Goal: Task Accomplishment & Management: Use online tool/utility

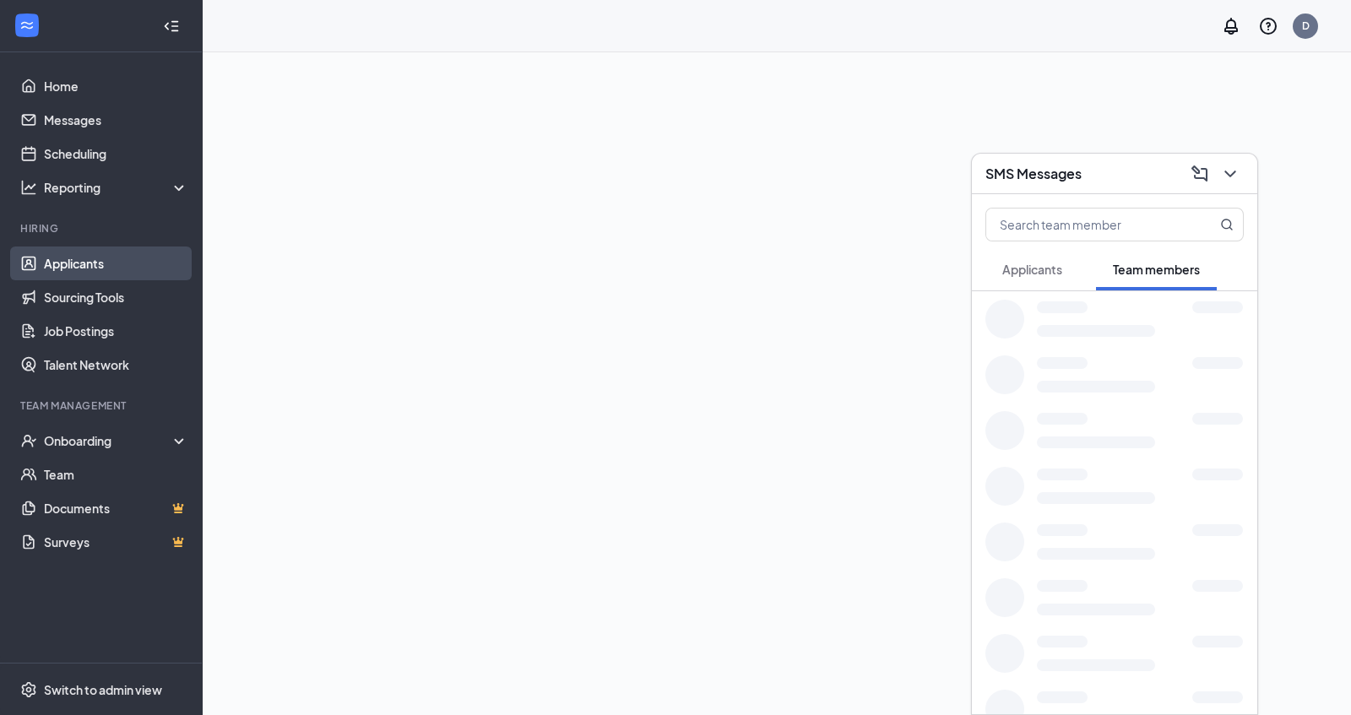
click at [91, 259] on link "Applicants" at bounding box center [116, 264] width 144 height 34
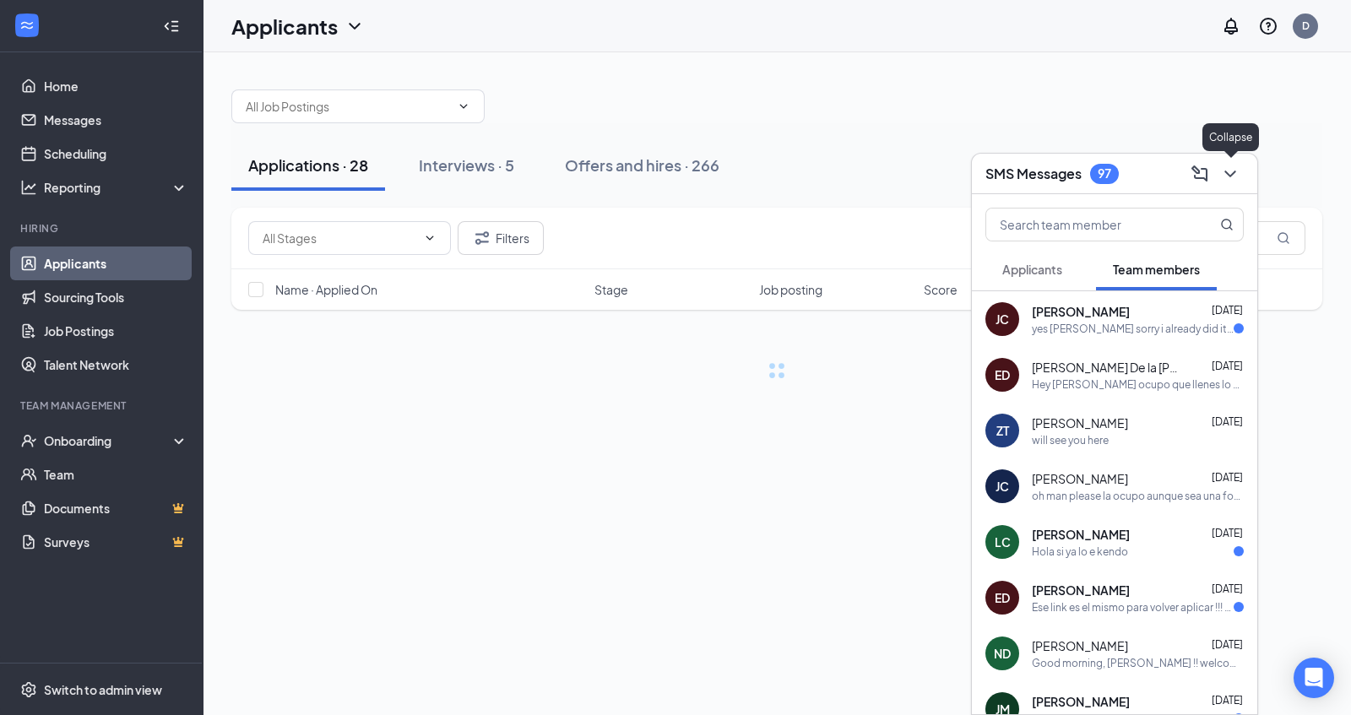
click at [1227, 175] on button at bounding box center [1230, 173] width 27 height 27
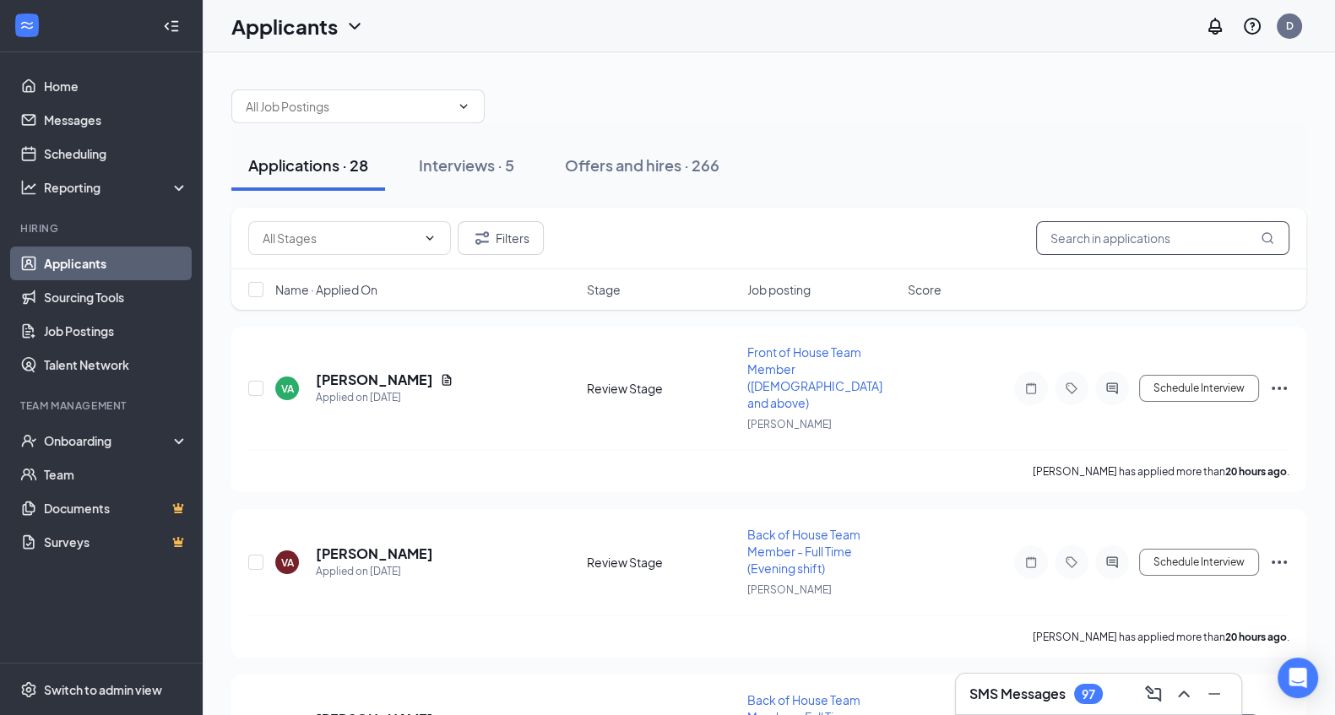
click at [1093, 247] on input "text" at bounding box center [1162, 238] width 253 height 34
click at [513, 242] on button "Filters" at bounding box center [501, 238] width 86 height 34
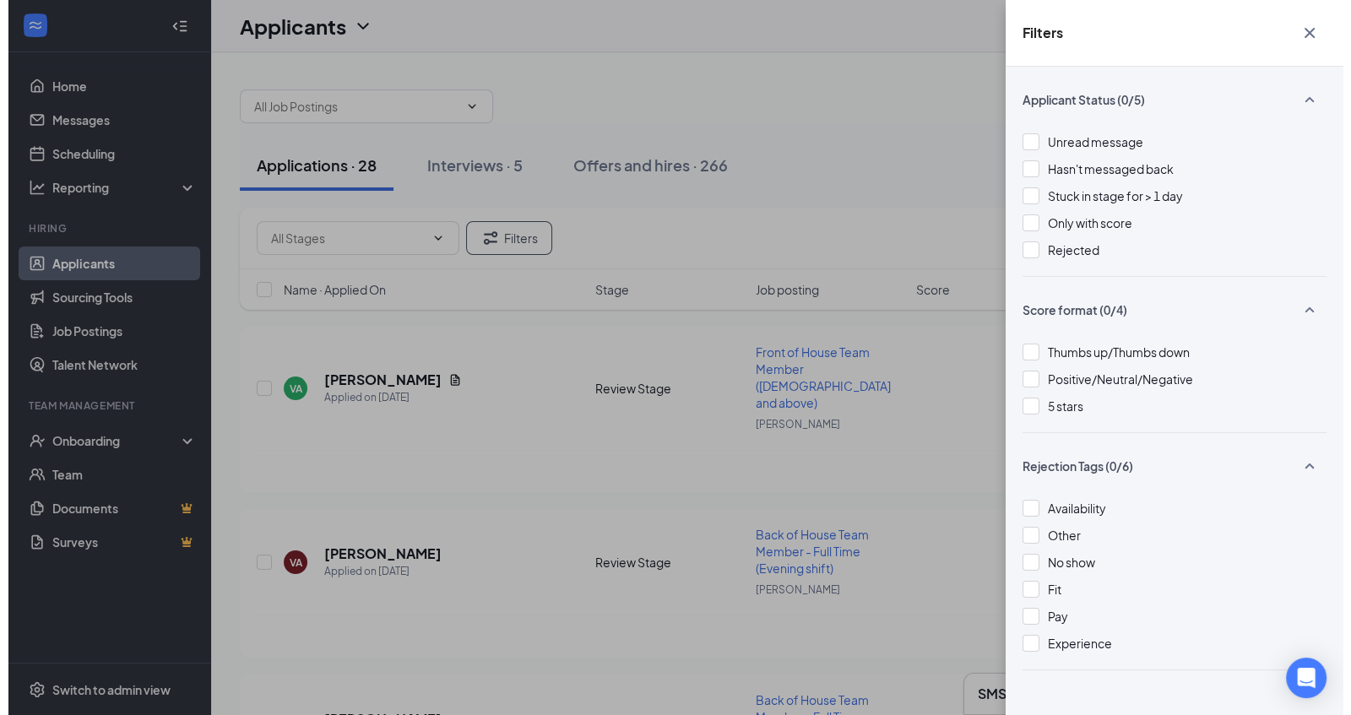
scroll to position [24, 0]
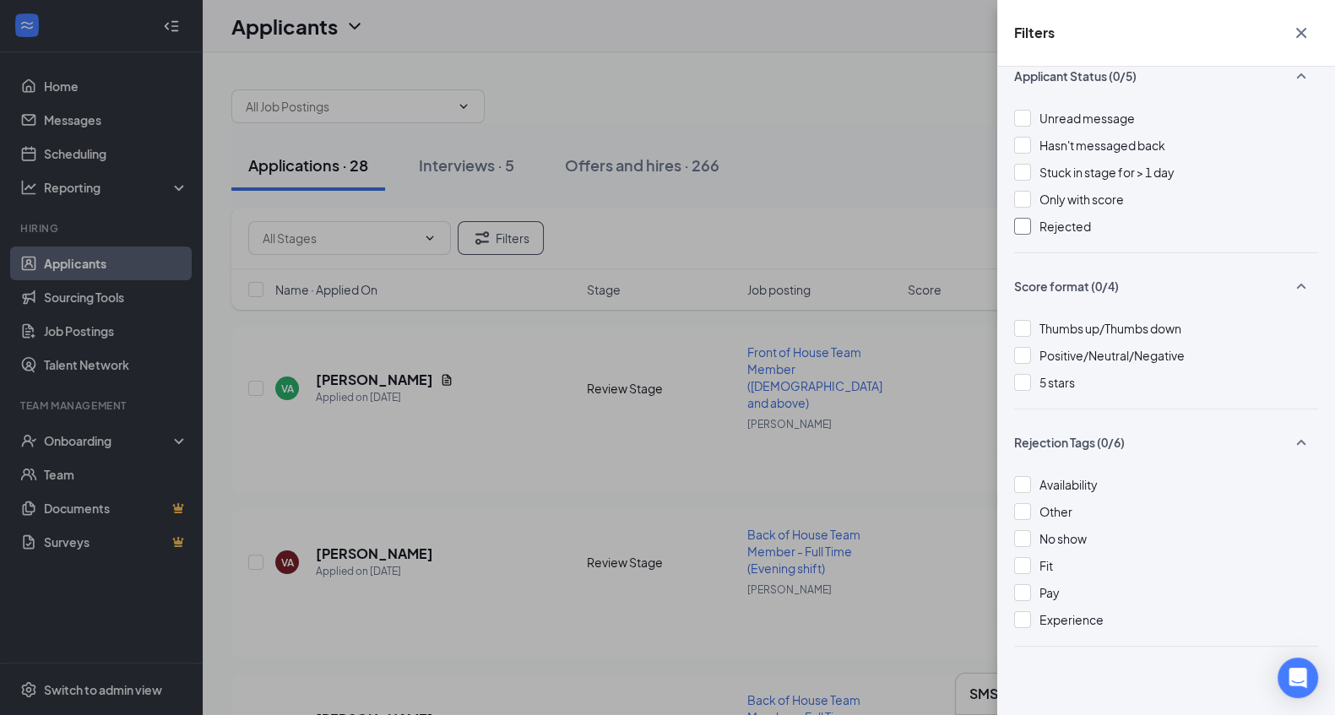
click at [1017, 227] on div at bounding box center [1022, 226] width 17 height 17
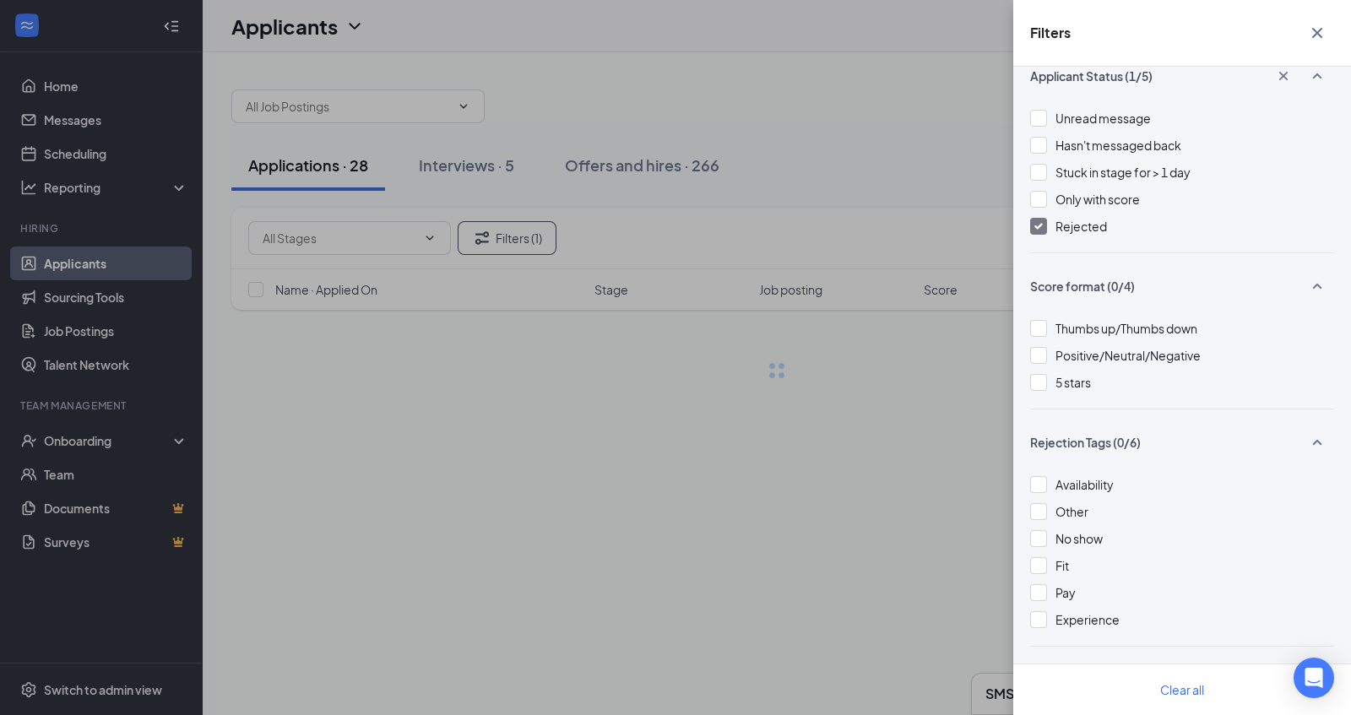
click at [923, 179] on div "Filters Applicant Status (1/5) Unread message Hasn't messaged back Stuck in sta…" at bounding box center [675, 357] width 1351 height 715
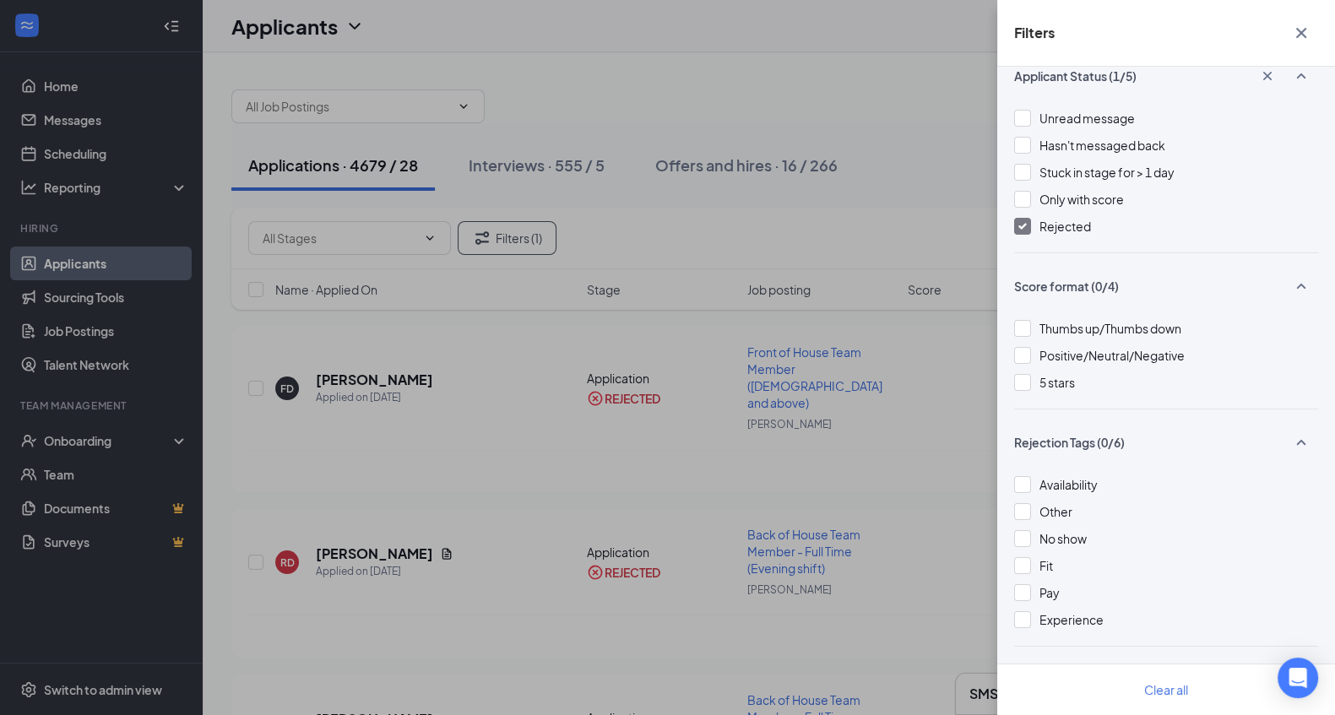
click at [950, 156] on div "Filters Applicant Status (1/5) Unread message Hasn't messaged back Stuck in sta…" at bounding box center [667, 357] width 1335 height 715
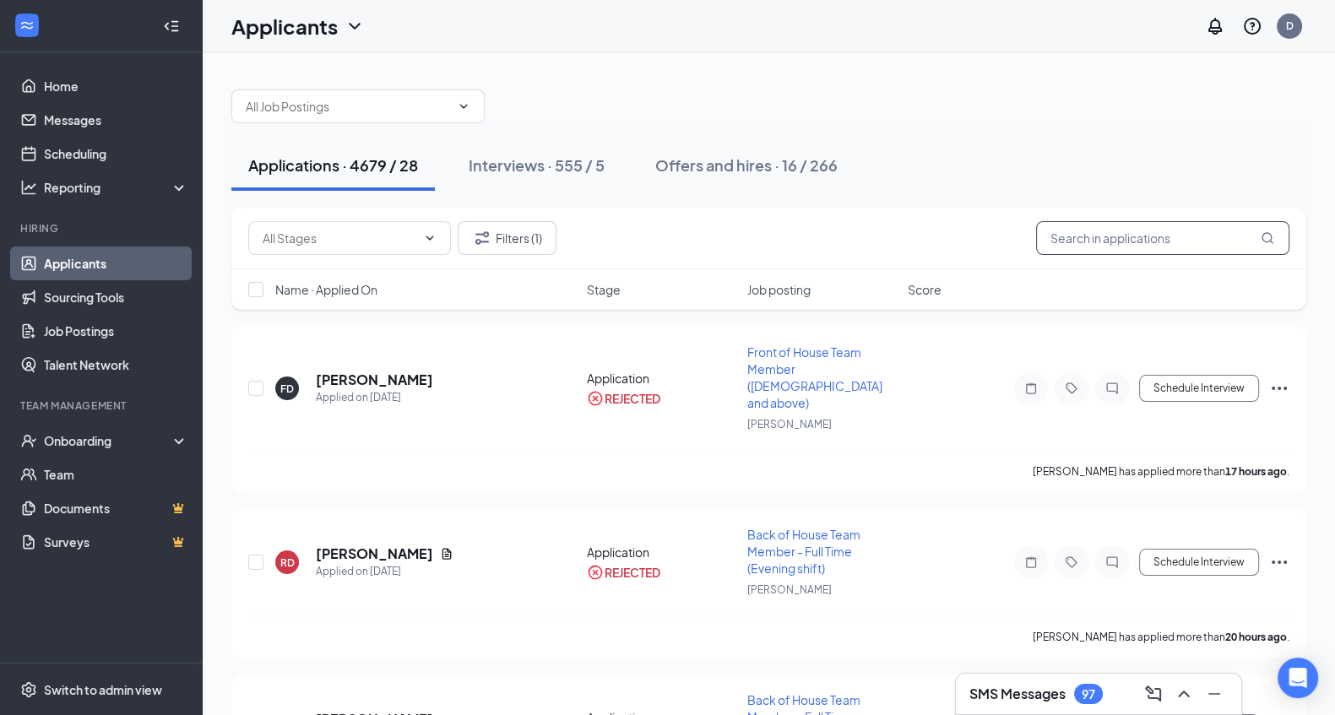
click at [1142, 236] on input "text" at bounding box center [1162, 238] width 253 height 34
type input "e"
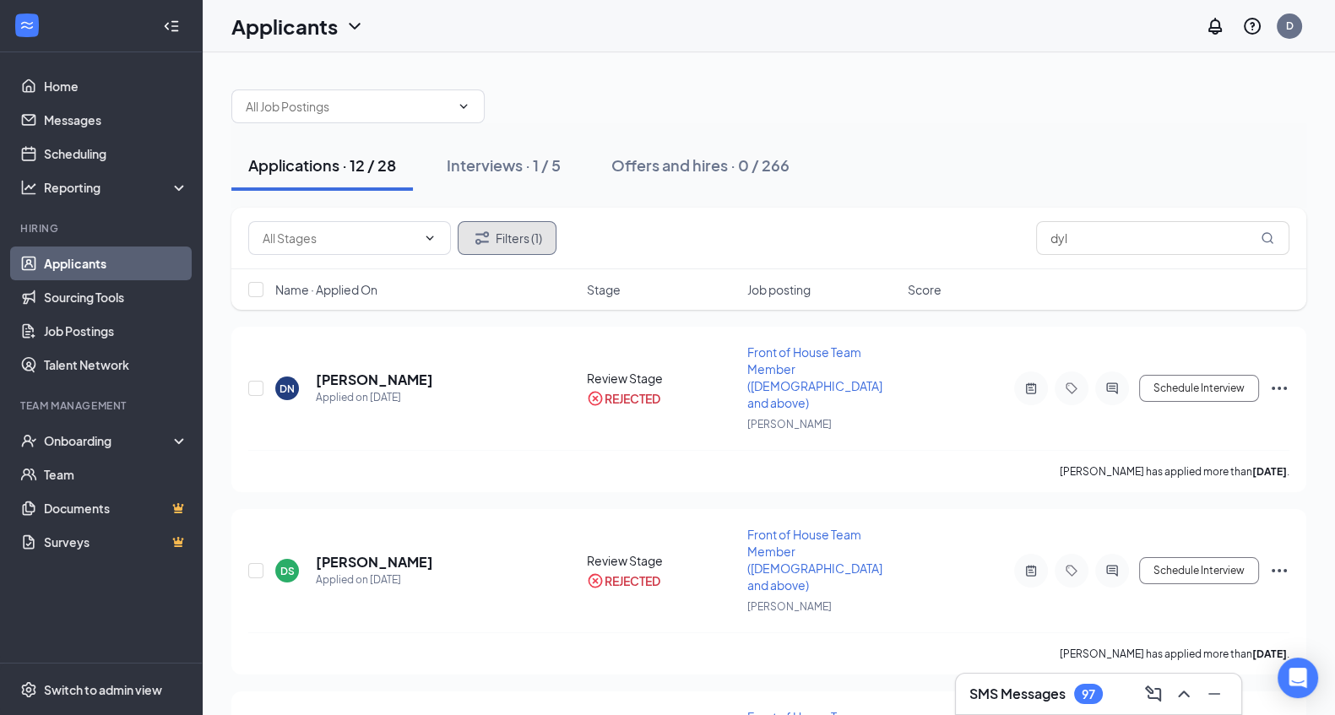
click at [485, 240] on icon "Filter" at bounding box center [483, 237] width 14 height 13
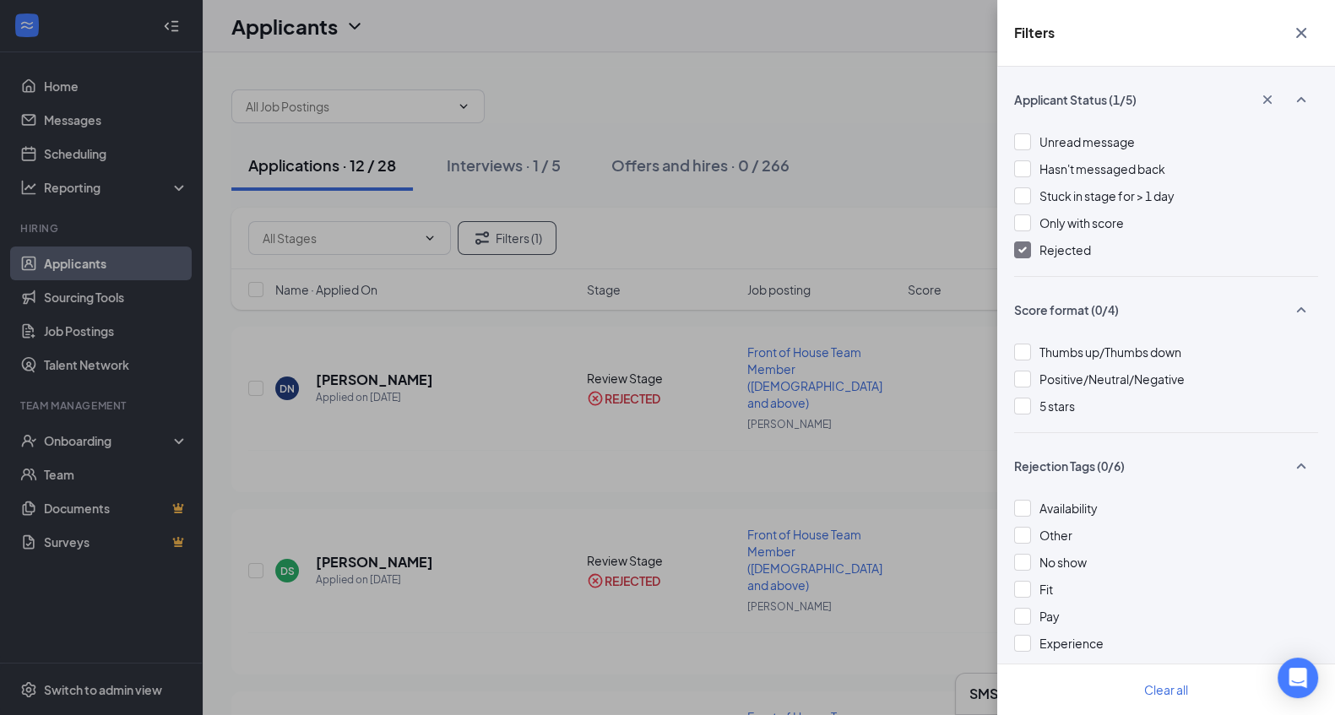
click at [1035, 247] on div "Rejected" at bounding box center [1166, 250] width 304 height 19
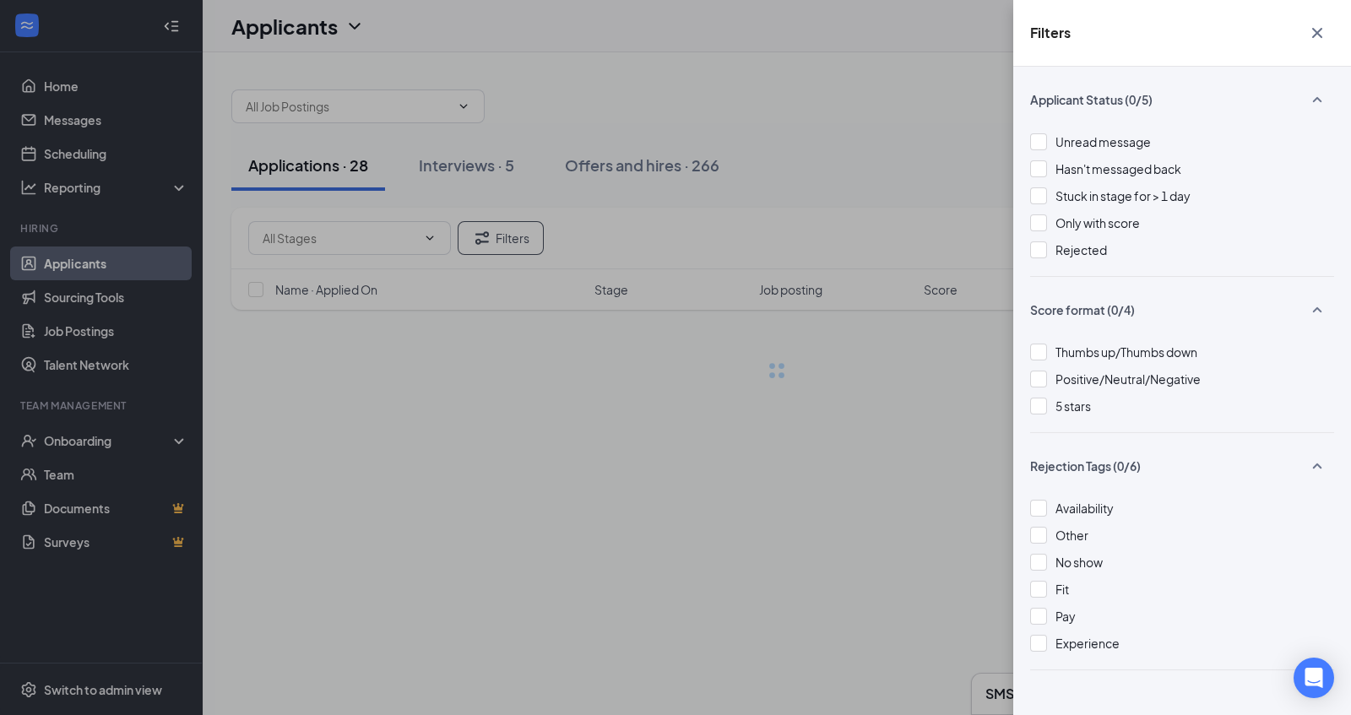
click at [937, 245] on div "Filters Applicant Status (0/5) Unread message Hasn't messaged back Stuck in sta…" at bounding box center [675, 357] width 1351 height 715
drag, startPoint x: 920, startPoint y: 231, endPoint x: 1321, endPoint y: 27, distance: 449.9
click at [1321, 27] on div "Filters Applicant Status (0/5) Unread message Hasn't messaged back Stuck in sta…" at bounding box center [675, 357] width 1351 height 715
click at [1321, 27] on icon "Cross" at bounding box center [1317, 33] width 20 height 20
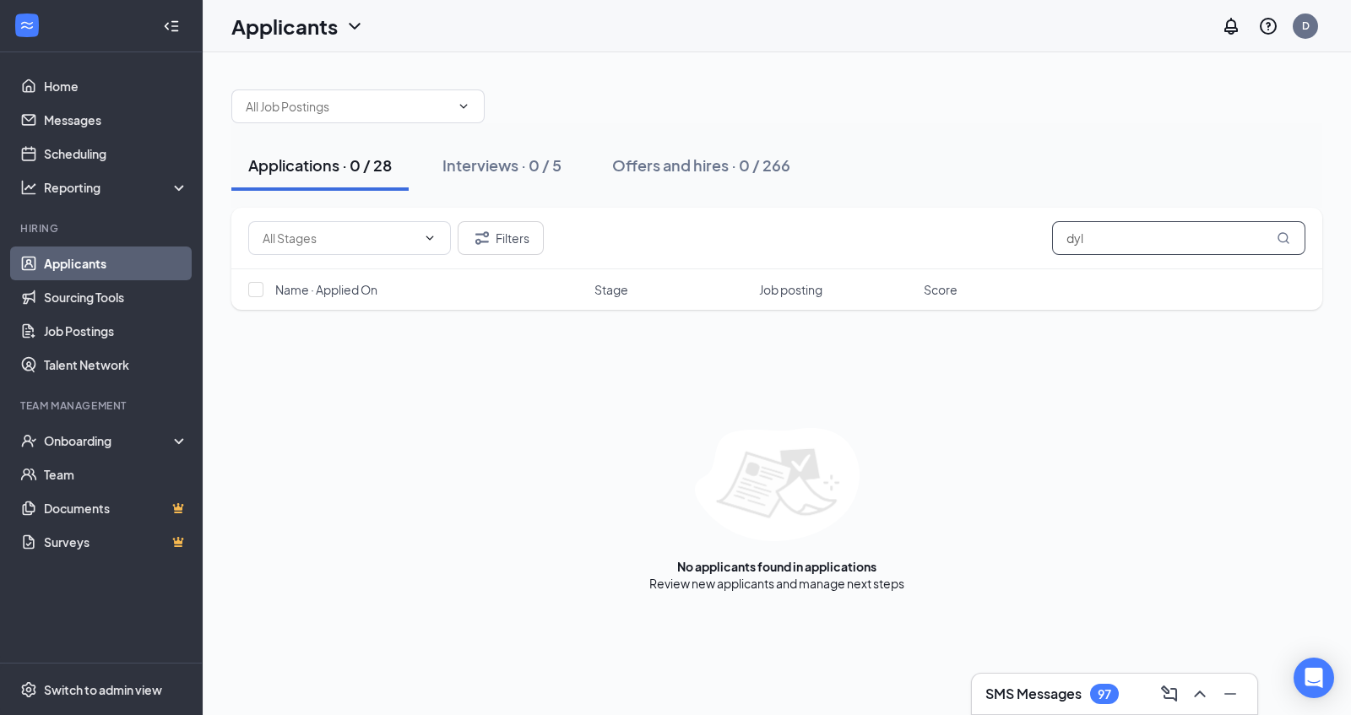
click at [1186, 231] on input "dyl" at bounding box center [1178, 238] width 253 height 34
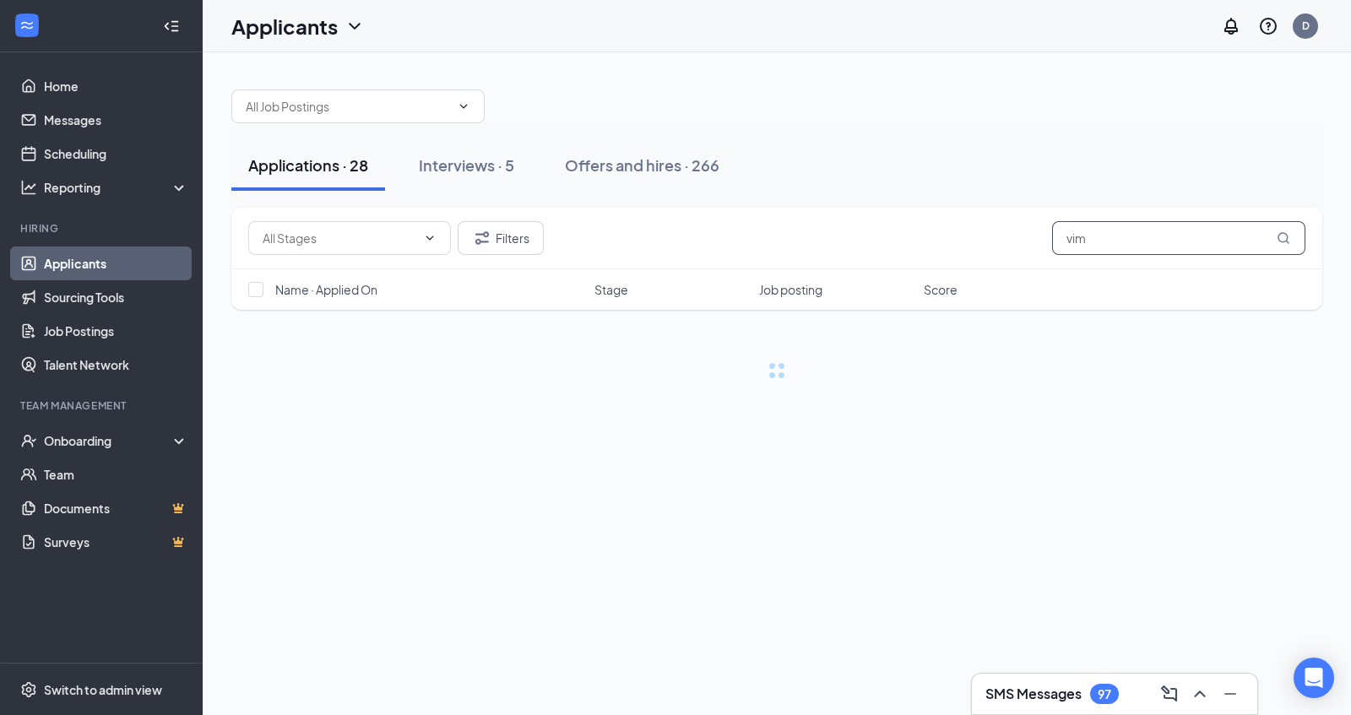
type input "vim"
drag, startPoint x: 1284, startPoint y: 237, endPoint x: 899, endPoint y: 117, distance: 402.8
click at [899, 117] on div "Applications · 28 Interviews · 5 Offers and hires · 266 Filters vim Name · Appl…" at bounding box center [776, 226] width 1091 height 307
click at [899, 117] on div at bounding box center [776, 98] width 1091 height 51
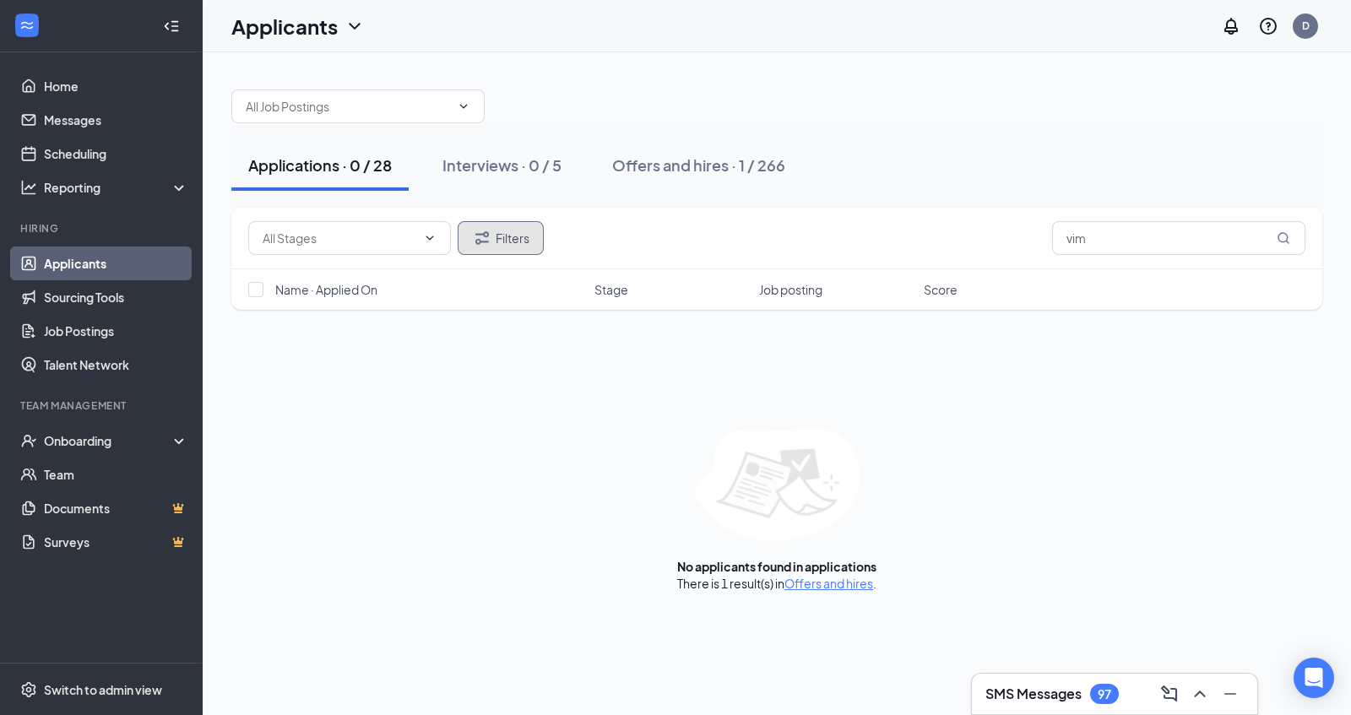
click at [497, 231] on button "Filters" at bounding box center [501, 238] width 86 height 34
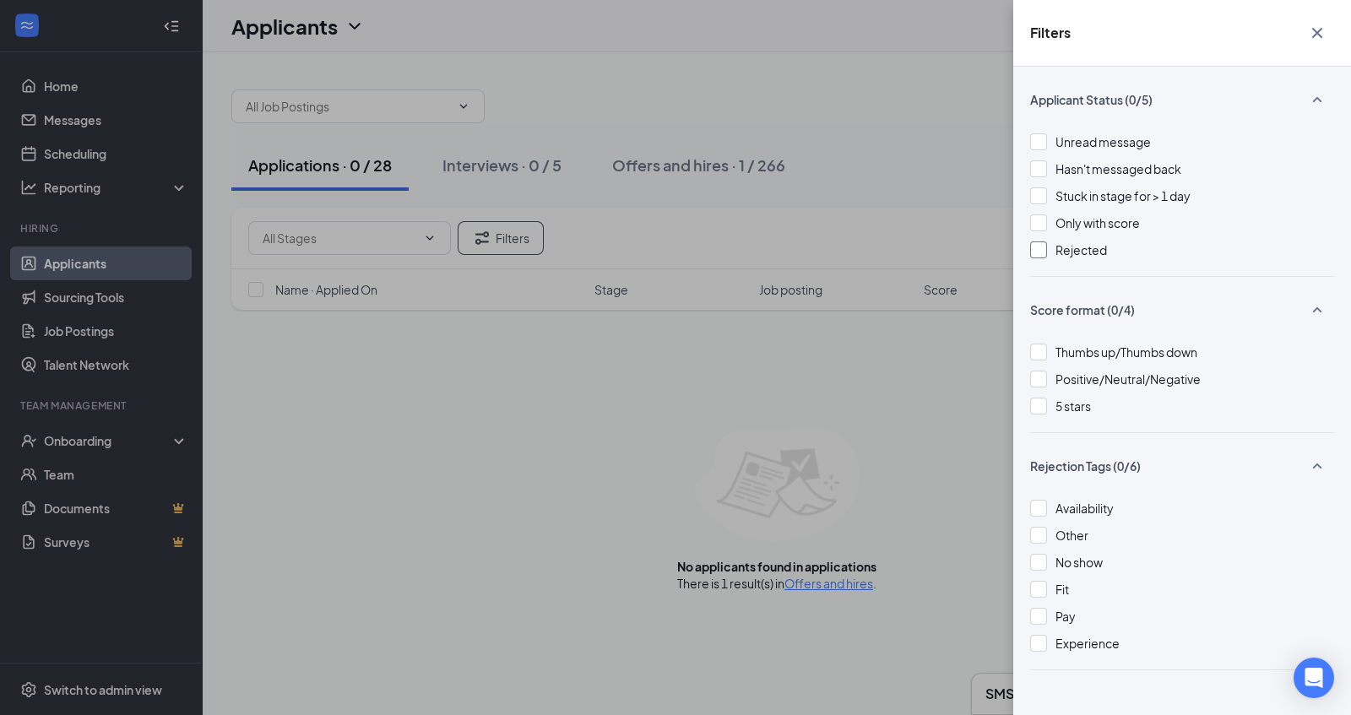
click at [1035, 251] on div at bounding box center [1038, 250] width 17 height 17
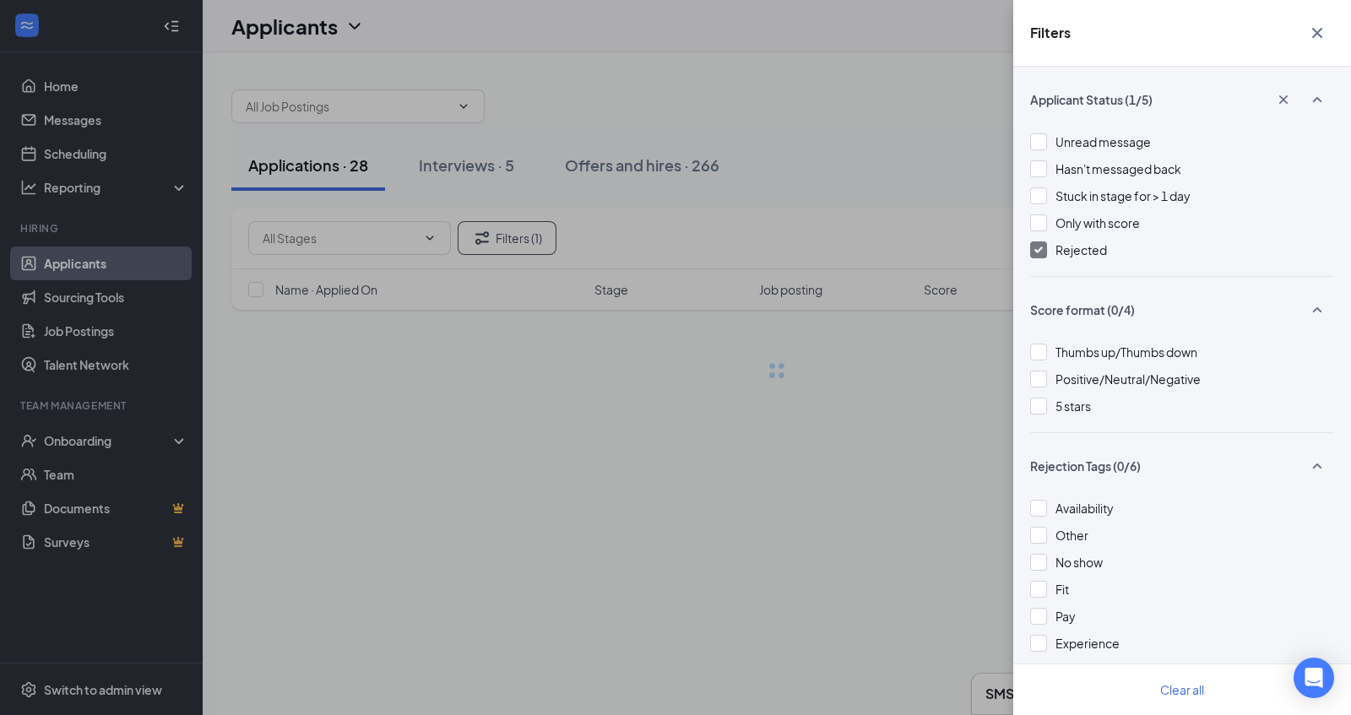
click at [960, 217] on div "Filters Applicant Status (1/5) Unread message Hasn't messaged back Stuck in sta…" at bounding box center [675, 357] width 1351 height 715
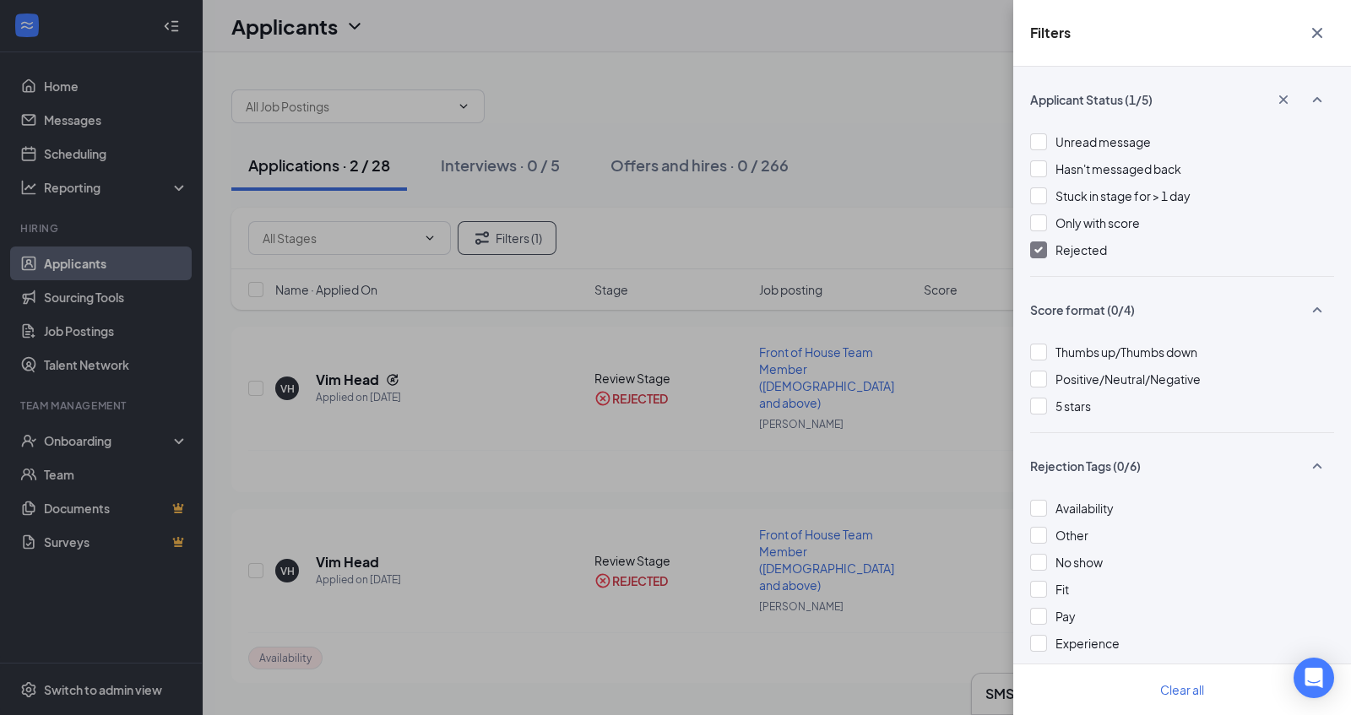
click at [964, 212] on div "Filters Applicant Status (1/5) Unread message Hasn't messaged back Stuck in sta…" at bounding box center [675, 357] width 1351 height 715
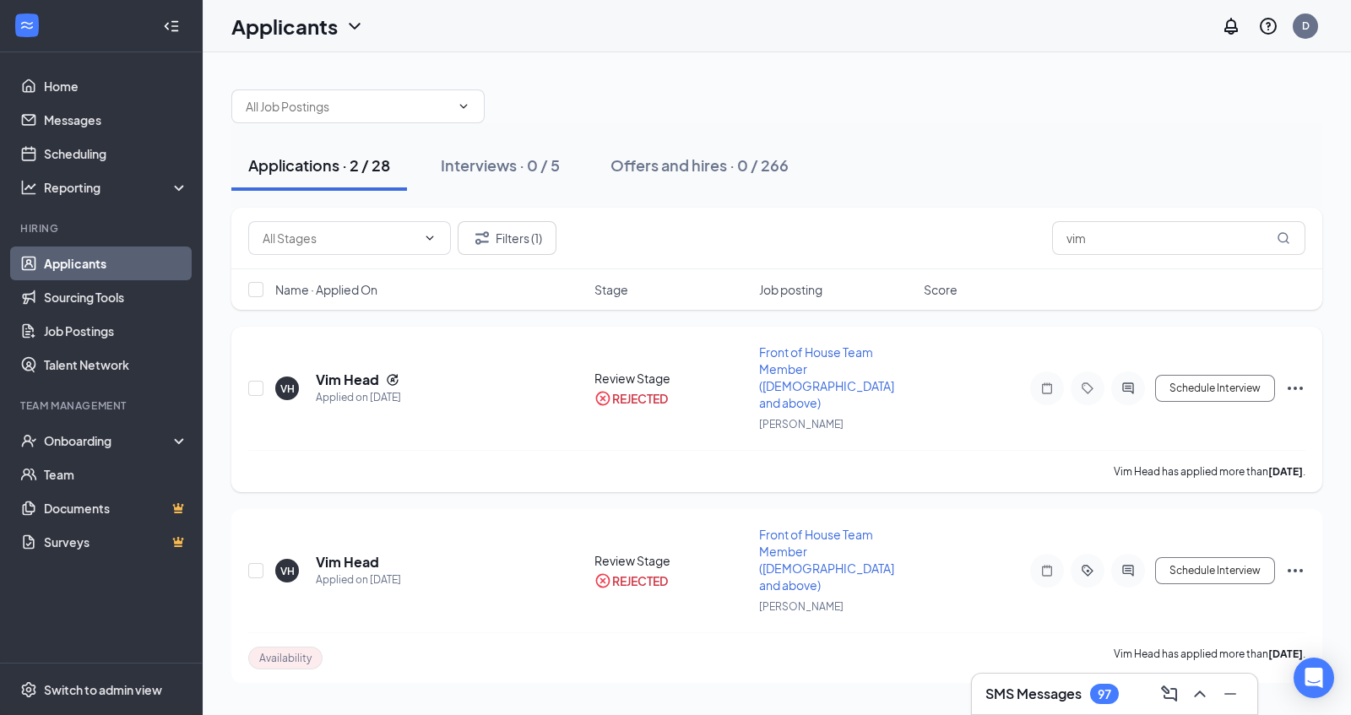
click at [1302, 378] on icon "Ellipses" at bounding box center [1295, 388] width 20 height 20
